Goal: Task Accomplishment & Management: Manage account settings

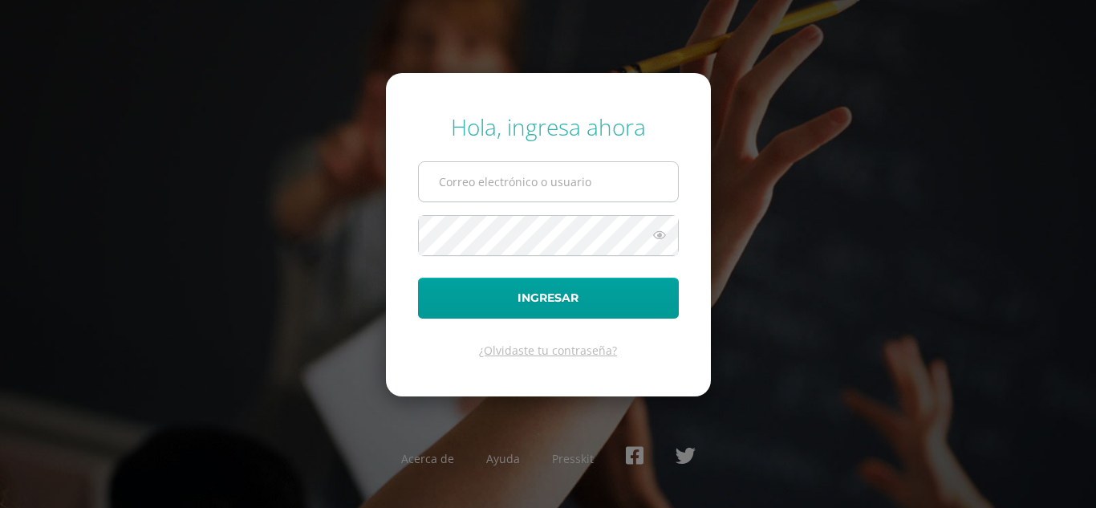
click at [523, 184] on input "text" at bounding box center [548, 181] width 259 height 39
type input "[EMAIL_ADDRESS][DOMAIN_NAME]"
click at [508, 352] on link "¿Olvidaste tu contraseña?" at bounding box center [548, 349] width 138 height 15
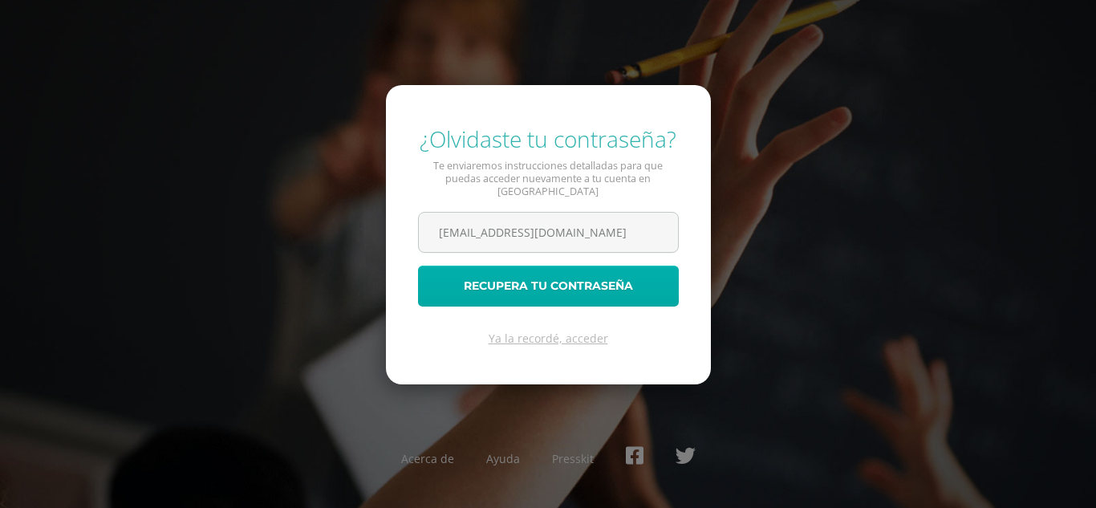
type input "[EMAIL_ADDRESS][DOMAIN_NAME]"
click at [492, 274] on button "Recupera tu contraseña" at bounding box center [548, 285] width 261 height 41
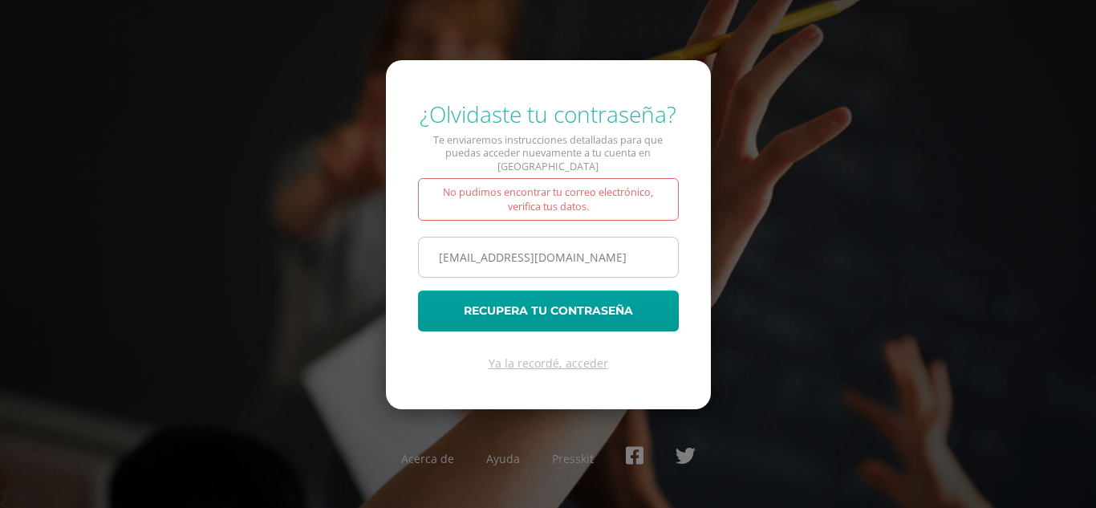
drag, startPoint x: 603, startPoint y: 254, endPoint x: 423, endPoint y: 245, distance: 179.9
click at [423, 246] on input "[EMAIL_ADDRESS][DOMAIN_NAME]" at bounding box center [548, 256] width 259 height 39
